Goal: Check status: Verify the current state of an ongoing process or item

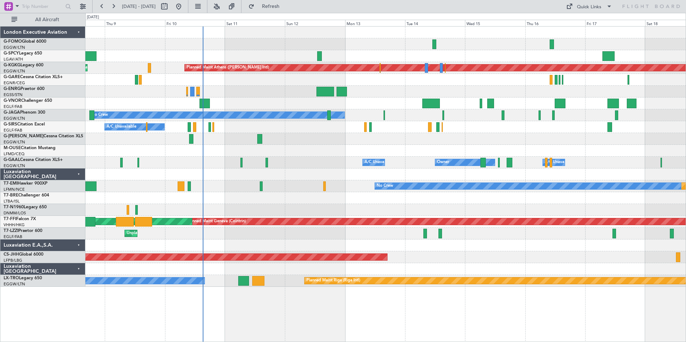
click at [308, 175] on div "Planned Maint Athens ([PERSON_NAME] Intl) Unplanned Maint [GEOGRAPHIC_DATA] (At…" at bounding box center [385, 157] width 600 height 260
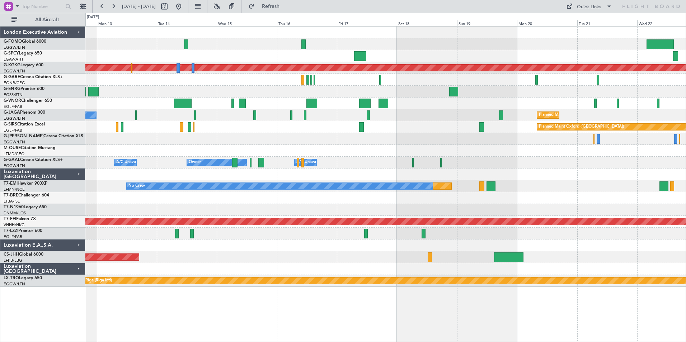
click at [353, 167] on div "Planned Maint Athens ([PERSON_NAME] Intl) No Crew Planned Maint [GEOGRAPHIC_DAT…" at bounding box center [385, 157] width 600 height 260
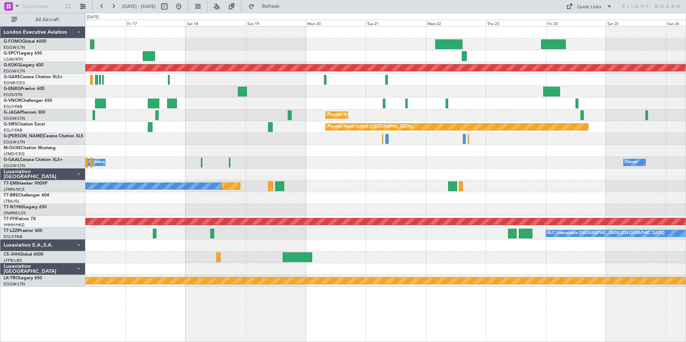
click at [393, 258] on div at bounding box center [385, 257] width 600 height 12
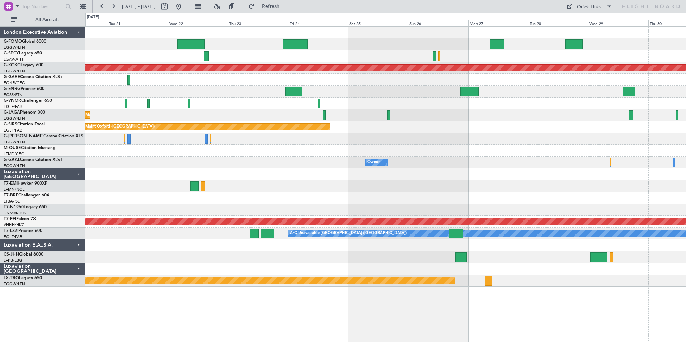
click at [336, 252] on div at bounding box center [385, 257] width 600 height 12
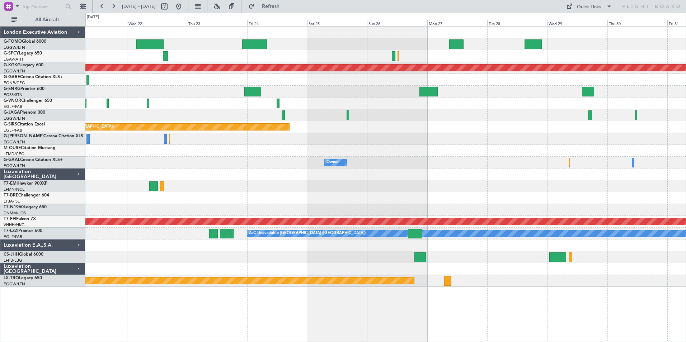
click at [488, 255] on div at bounding box center [385, 257] width 600 height 12
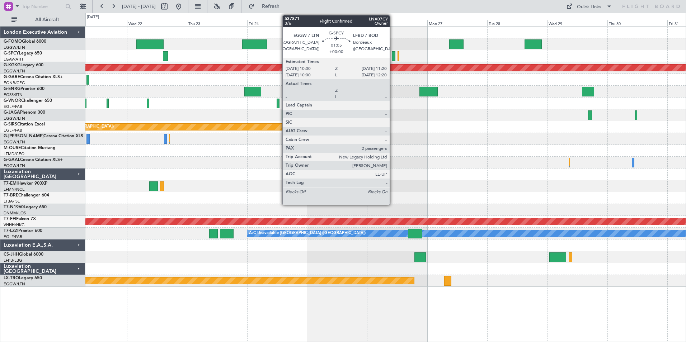
click at [393, 55] on div at bounding box center [394, 56] width 4 height 10
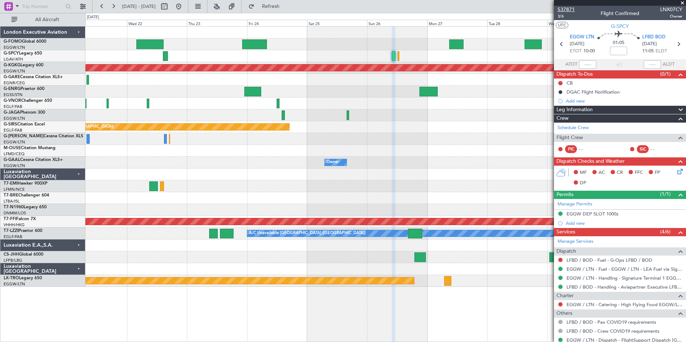
click at [571, 7] on span "537871" at bounding box center [565, 10] width 17 height 8
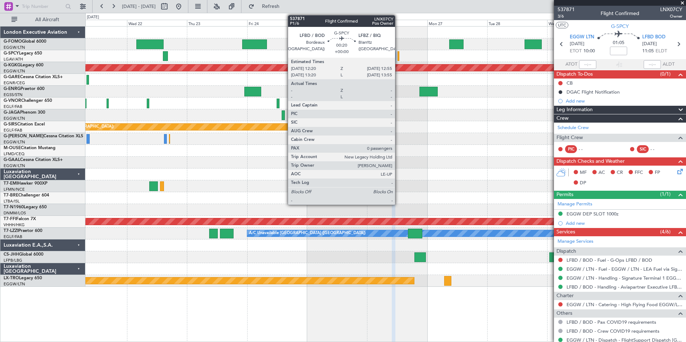
click at [398, 55] on div at bounding box center [398, 56] width 2 height 10
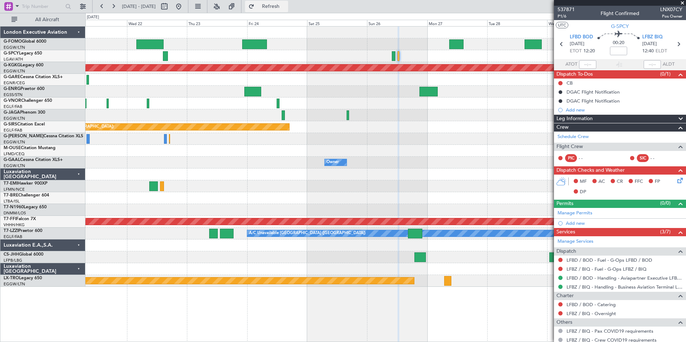
click at [286, 4] on span "Refresh" at bounding box center [271, 6] width 30 height 5
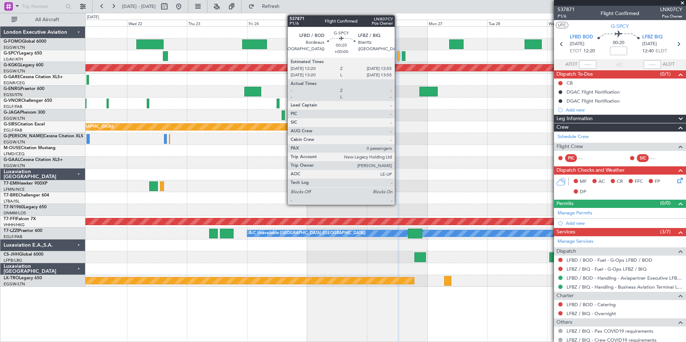
click at [398, 54] on div at bounding box center [398, 56] width 2 height 10
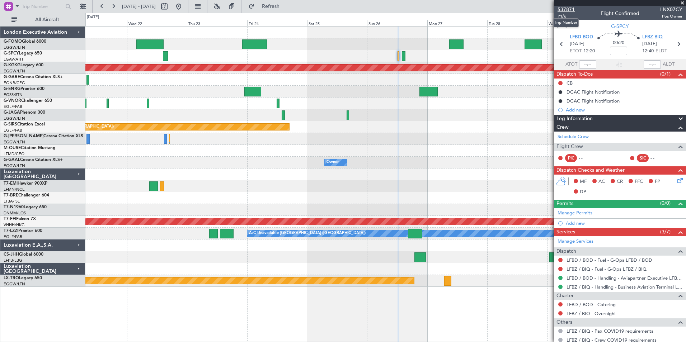
click at [566, 9] on span "537871" at bounding box center [565, 10] width 17 height 8
click at [286, 5] on span "Refresh" at bounding box center [271, 6] width 30 height 5
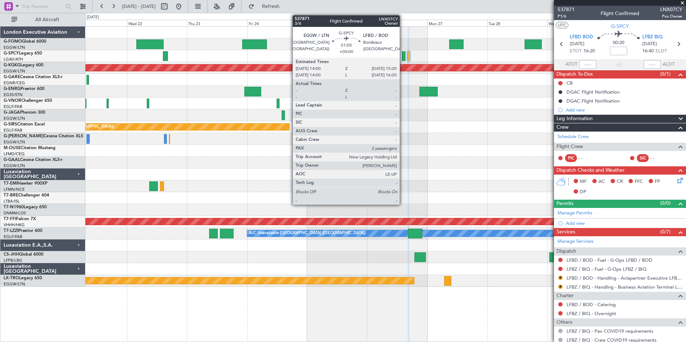
click at [403, 56] on div at bounding box center [404, 56] width 4 height 10
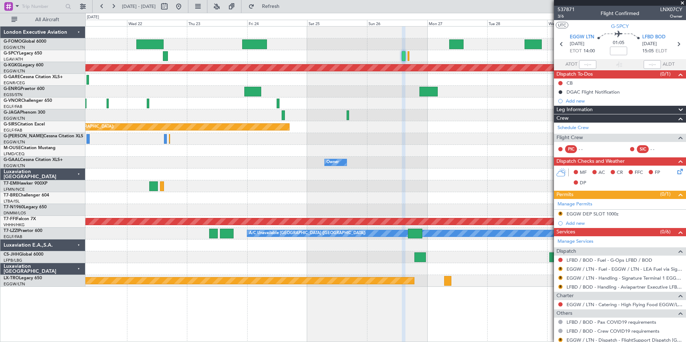
click at [436, 59] on div at bounding box center [385, 56] width 600 height 12
click at [286, 7] on span "Refresh" at bounding box center [271, 6] width 30 height 5
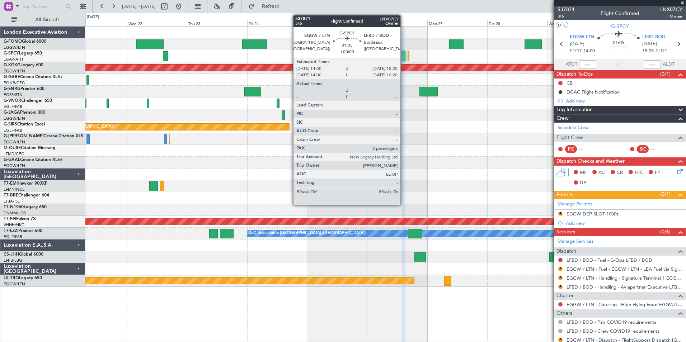
click at [403, 56] on div at bounding box center [404, 56] width 4 height 10
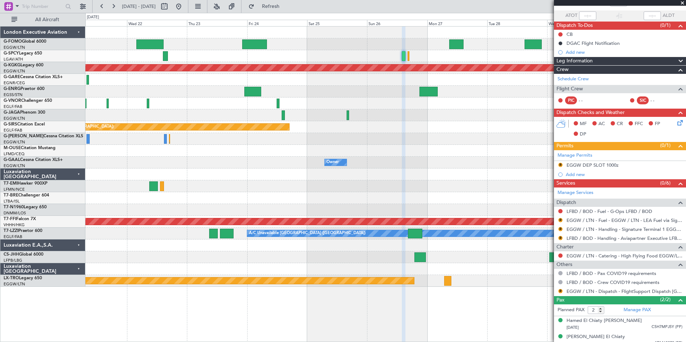
scroll to position [55, 0]
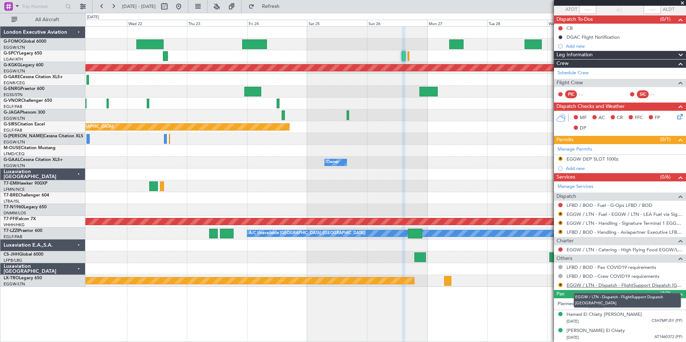
click at [605, 286] on link "EGGW / LTN - Dispatch - FlightSupport Dispatch [GEOGRAPHIC_DATA]" at bounding box center [624, 285] width 116 height 6
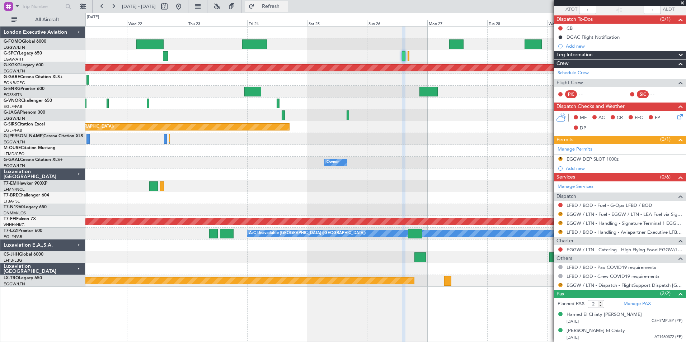
click at [286, 5] on span "Refresh" at bounding box center [271, 6] width 30 height 5
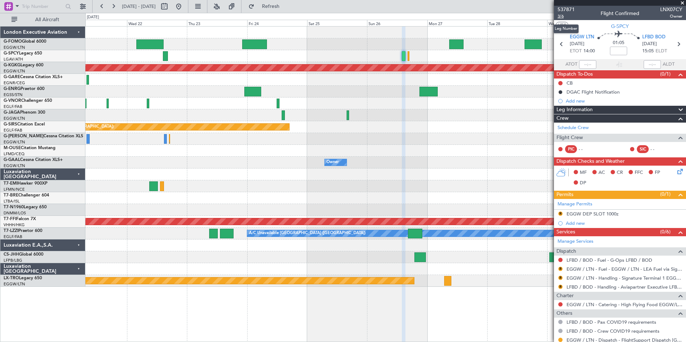
click at [558, 16] on span "3/6" at bounding box center [565, 16] width 17 height 6
click at [567, 9] on span "537871" at bounding box center [565, 10] width 17 height 8
click at [284, 4] on span "Refresh" at bounding box center [271, 6] width 30 height 5
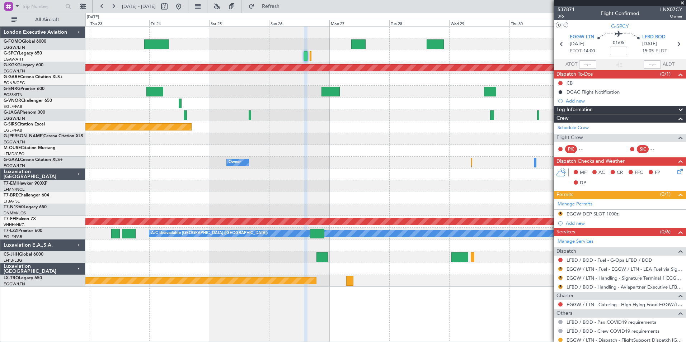
click at [374, 164] on div "Planned Maint Athens ([PERSON_NAME] Intl) Planned Maint [GEOGRAPHIC_DATA] ([GEO…" at bounding box center [385, 157] width 600 height 260
click at [682, 3] on span at bounding box center [681, 3] width 7 height 6
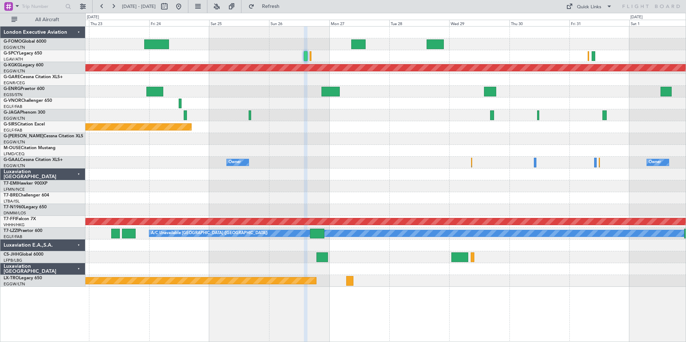
type input "0"
click at [184, 7] on button at bounding box center [178, 6] width 11 height 11
